Goal: Transaction & Acquisition: Download file/media

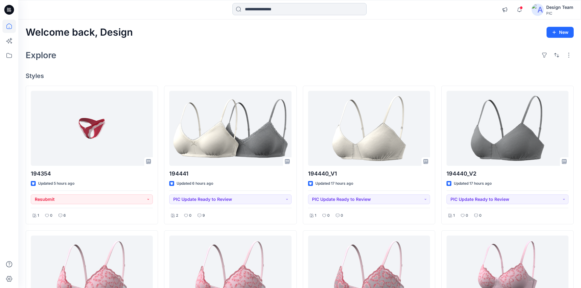
click at [249, 10] on input at bounding box center [299, 9] width 134 height 12
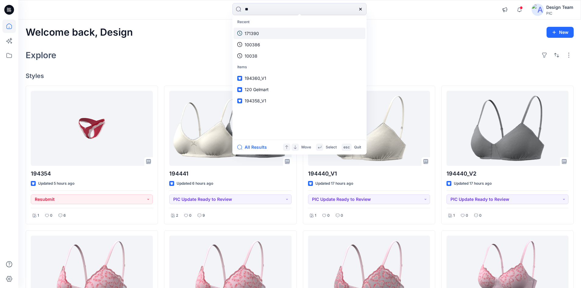
type input "**"
click at [253, 34] on p "171390" at bounding box center [252, 33] width 14 height 6
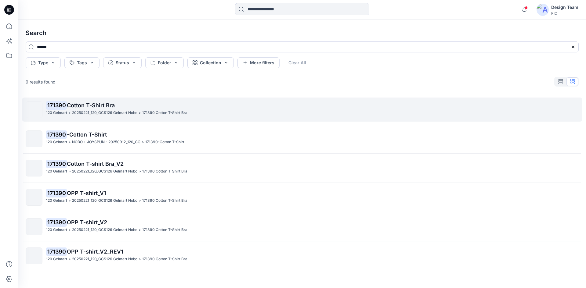
click at [88, 109] on p "171390 Cotton T-Shirt Bra" at bounding box center [312, 105] width 532 height 9
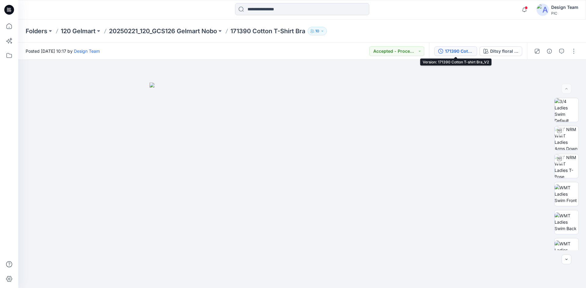
click at [452, 51] on div "171390 Cotton T-shirt Bra_V2" at bounding box center [459, 51] width 28 height 7
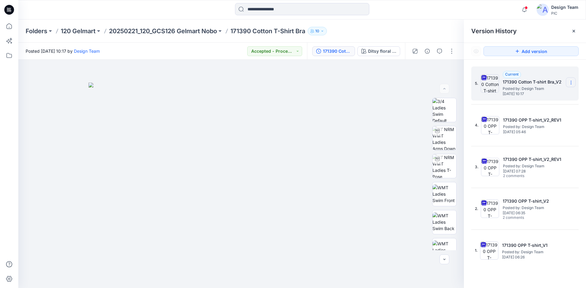
click at [571, 82] on icon at bounding box center [570, 82] width 5 height 5
click at [538, 97] on span "Download Source BW File" at bounding box center [539, 94] width 51 height 7
click at [9, 138] on div at bounding box center [8, 154] width 13 height 269
